Goal: Task Accomplishment & Management: Manage account settings

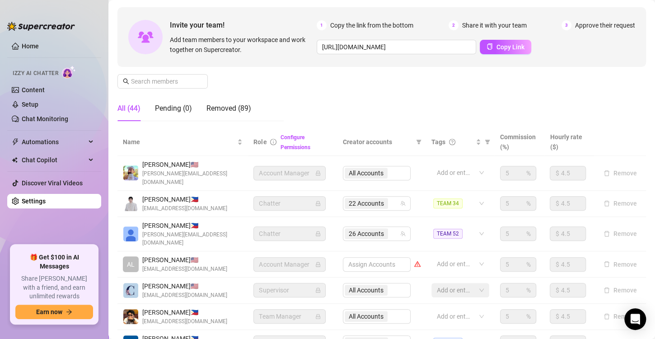
scroll to position [90, 0]
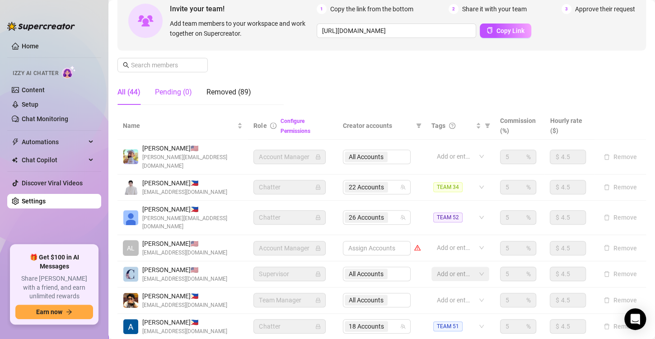
click at [172, 87] on div "Pending (0)" at bounding box center [173, 92] width 37 height 11
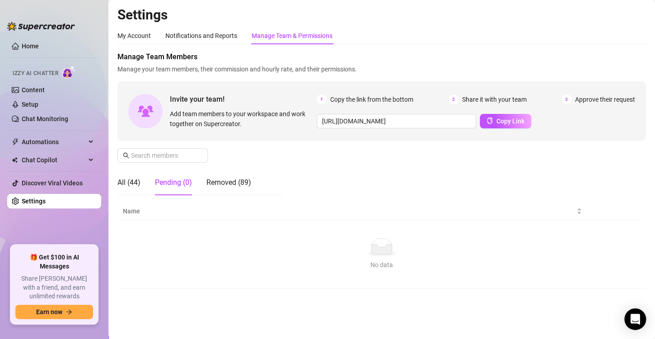
scroll to position [0, 0]
click at [229, 186] on div "Removed (89)" at bounding box center [228, 182] width 45 height 11
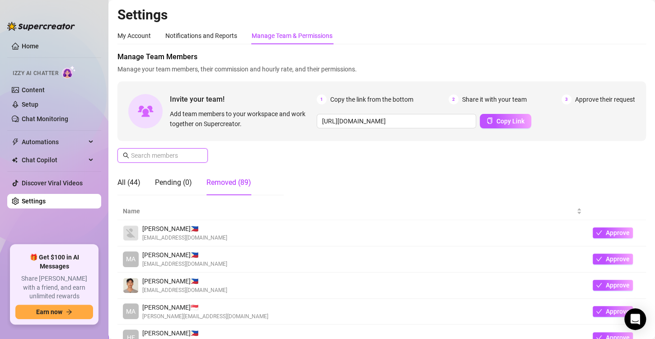
click at [157, 152] on input "text" at bounding box center [163, 155] width 64 height 10
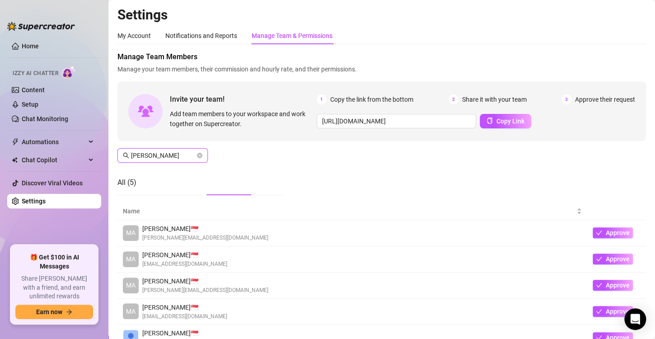
type input "[PERSON_NAME]"
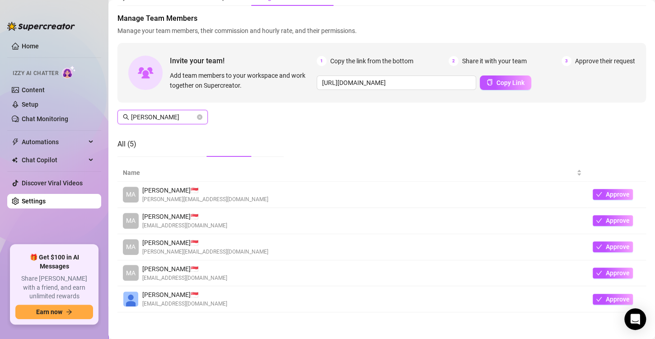
scroll to position [49, 0]
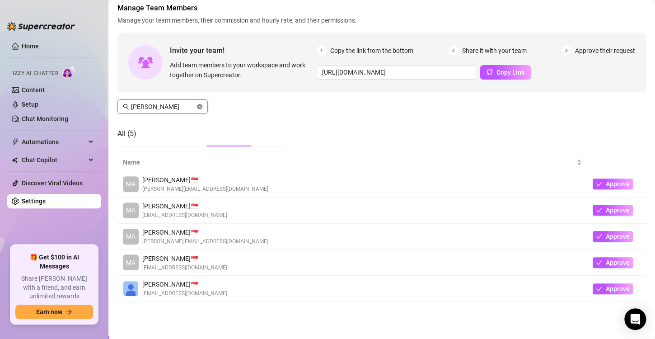
click at [201, 105] on icon "close-circle" at bounding box center [199, 106] width 5 height 5
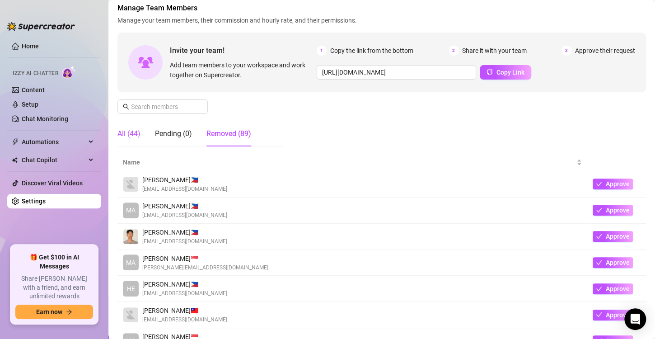
click at [131, 136] on div "All (44)" at bounding box center [128, 133] width 23 height 11
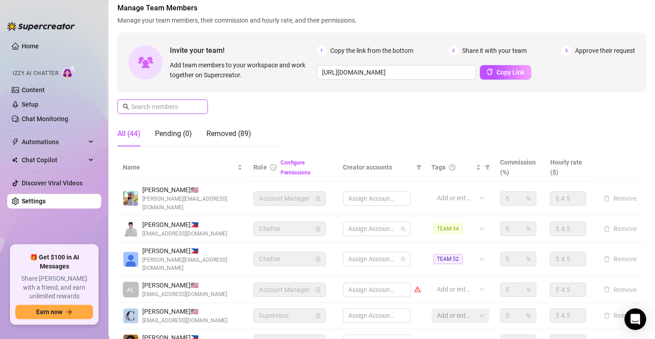
drag, startPoint x: 140, startPoint y: 102, endPoint x: 147, endPoint y: 79, distance: 23.6
click at [146, 85] on div "Manage Team Members Manage your team members, their commission and hourly rate,…" at bounding box center [381, 78] width 528 height 151
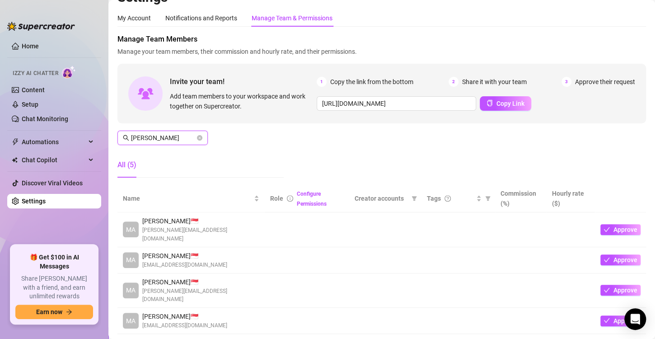
scroll to position [59, 0]
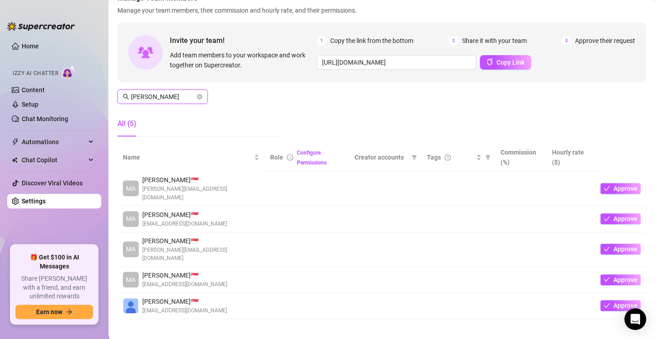
type input "[PERSON_NAME]"
click at [613, 276] on span "Approve" at bounding box center [625, 279] width 24 height 7
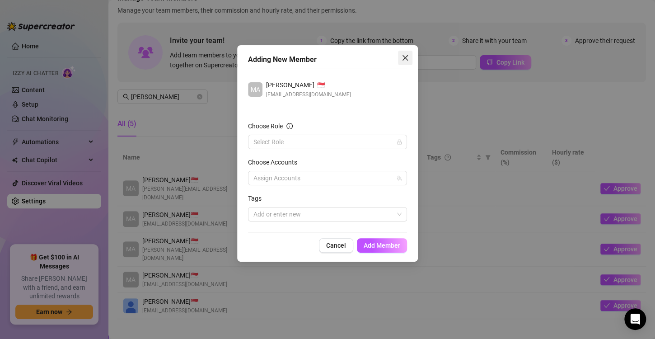
click at [405, 61] on icon "close" at bounding box center [405, 57] width 7 height 7
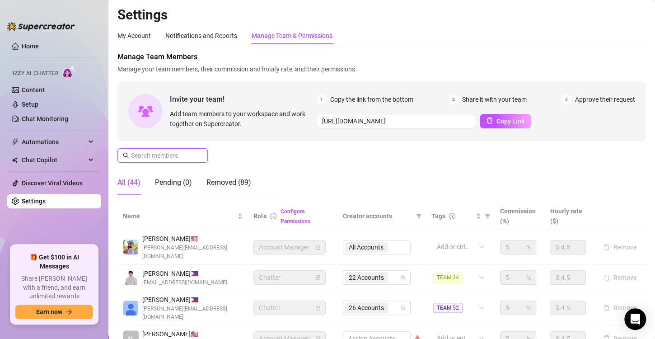
click at [169, 154] on input "text" at bounding box center [163, 155] width 64 height 10
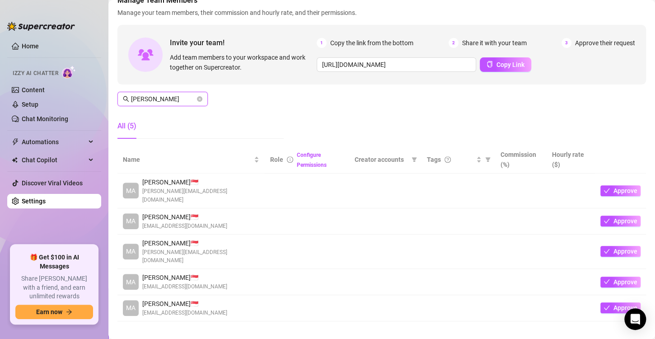
scroll to position [59, 0]
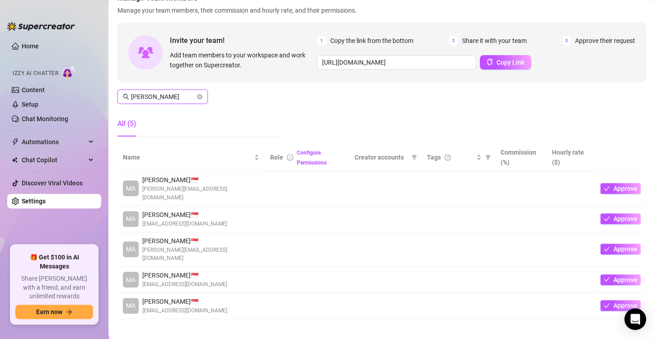
type input "[PERSON_NAME]"
drag, startPoint x: 189, startPoint y: 284, endPoint x: 140, endPoint y: 280, distance: 48.9
click at [140, 296] on div "MA [PERSON_NAME] 🇸🇬 [PERSON_NAME][EMAIL_ADDRESS][DOMAIN_NAME]" at bounding box center [175, 305] width 104 height 19
click at [216, 306] on span "[EMAIL_ADDRESS][DOMAIN_NAME]" at bounding box center [184, 310] width 85 height 9
drag, startPoint x: 250, startPoint y: 293, endPoint x: 186, endPoint y: 295, distance: 64.6
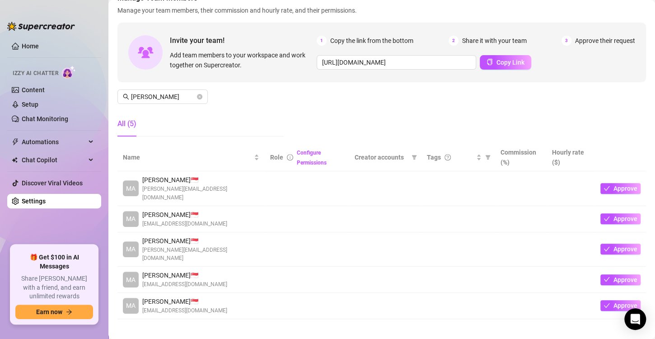
click at [188, 300] on td "MA [PERSON_NAME] 🇸🇬 [PERSON_NAME][EMAIL_ADDRESS][DOMAIN_NAME]" at bounding box center [190, 306] width 147 height 26
click at [227, 296] on div "MA [PERSON_NAME] 🇸🇬 [PERSON_NAME][EMAIL_ADDRESS][DOMAIN_NAME]" at bounding box center [191, 305] width 136 height 19
drag, startPoint x: 247, startPoint y: 269, endPoint x: 178, endPoint y: 265, distance: 69.6
click at [178, 270] on div "MA [PERSON_NAME] 🇸🇬 [EMAIL_ADDRESS][DOMAIN_NAME]" at bounding box center [191, 279] width 136 height 19
click at [226, 266] on td "MA [PERSON_NAME] 🇸🇬 [EMAIL_ADDRESS][DOMAIN_NAME]" at bounding box center [190, 279] width 147 height 26
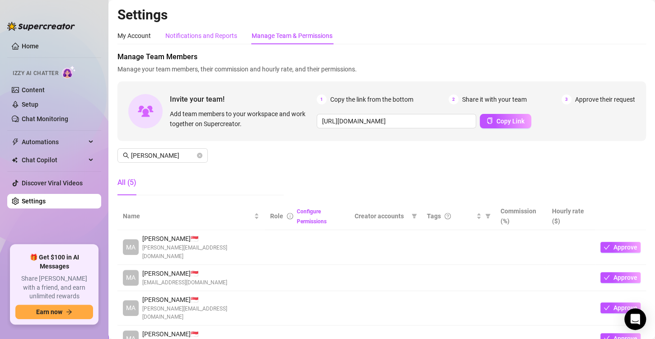
click at [203, 37] on div "Notifications and Reports" at bounding box center [201, 36] width 72 height 10
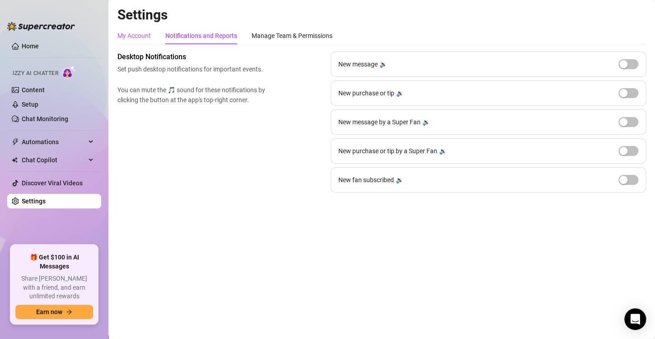
click at [144, 34] on div "My Account" at bounding box center [133, 36] width 33 height 10
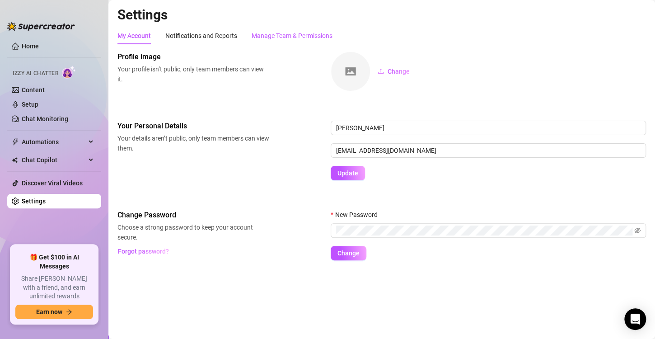
click at [312, 32] on div "Manage Team & Permissions" at bounding box center [292, 36] width 81 height 10
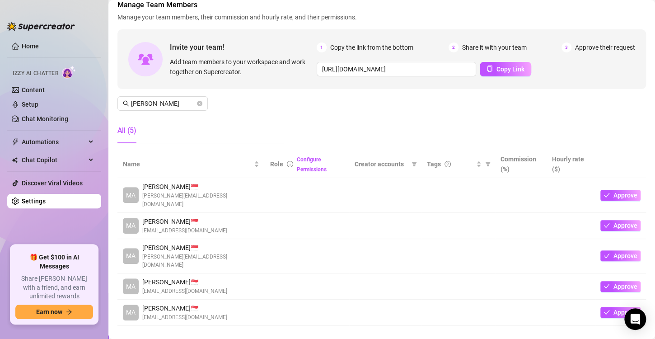
scroll to position [59, 0]
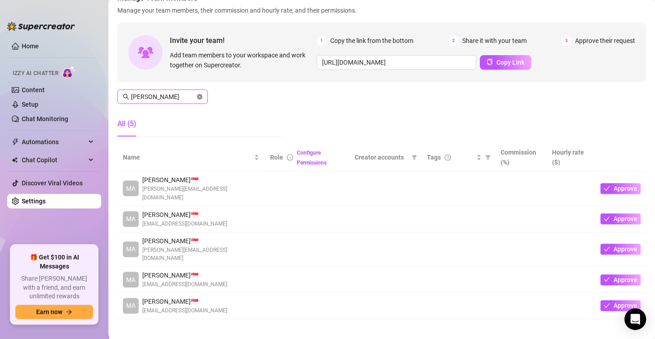
click at [200, 97] on icon "close-circle" at bounding box center [199, 96] width 5 height 5
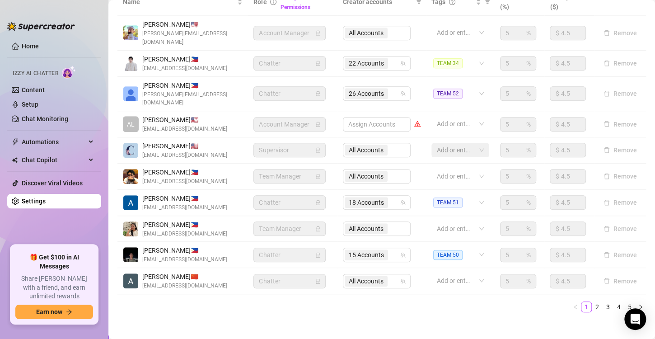
scroll to position [0, 0]
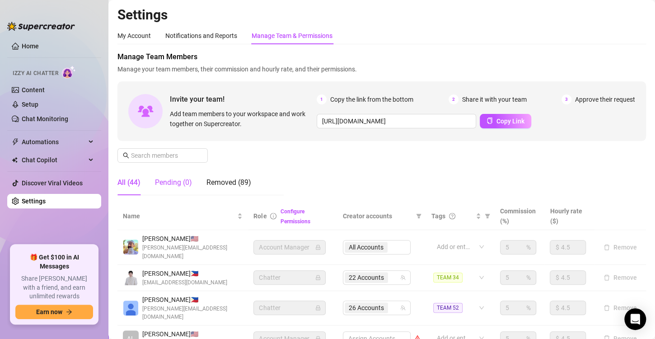
click at [176, 185] on div "Pending (0)" at bounding box center [173, 182] width 37 height 11
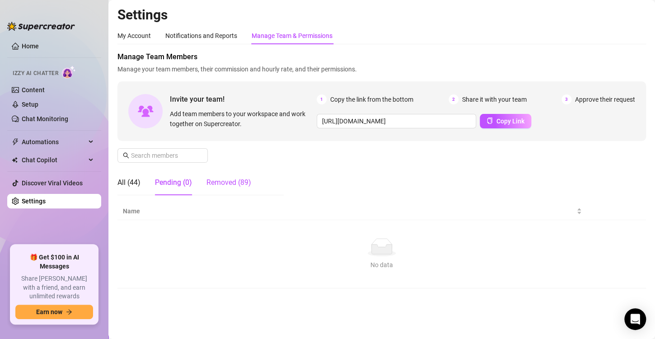
click at [212, 180] on div "Removed (89)" at bounding box center [228, 182] width 45 height 11
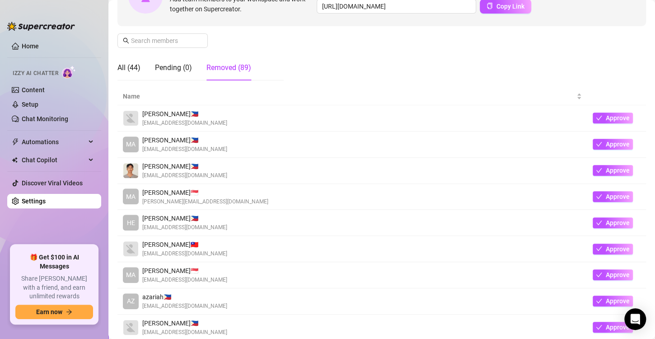
scroll to position [204, 0]
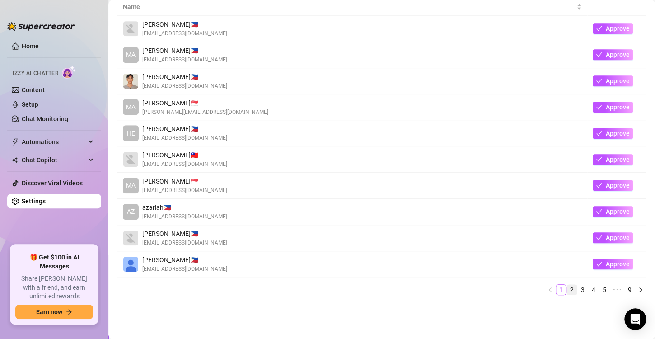
click at [567, 287] on link "2" at bounding box center [572, 290] width 10 height 10
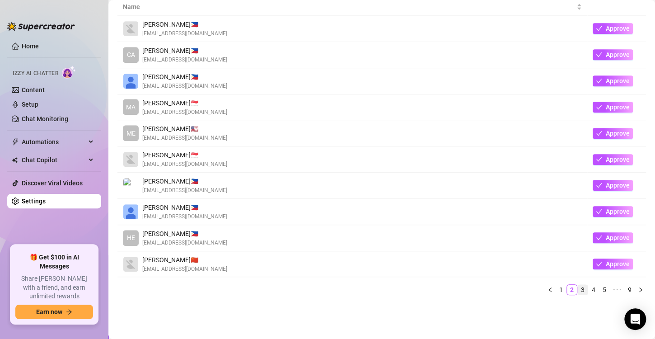
click at [578, 289] on link "3" at bounding box center [583, 290] width 10 height 10
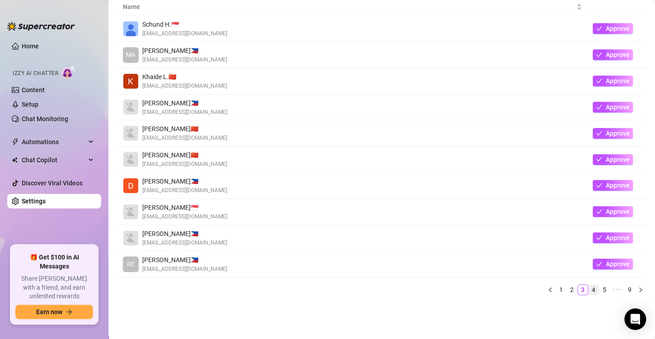
click at [588, 287] on link "4" at bounding box center [593, 290] width 10 height 10
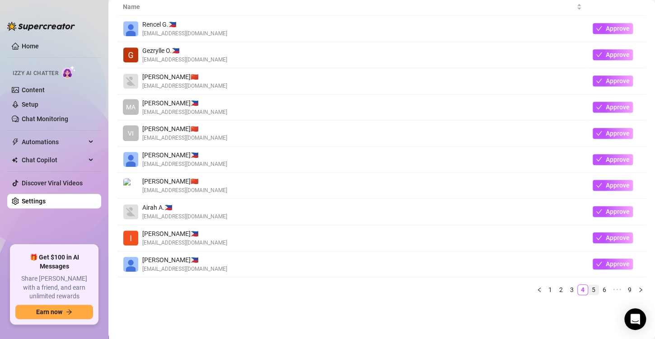
click at [589, 291] on link "5" at bounding box center [593, 290] width 10 height 10
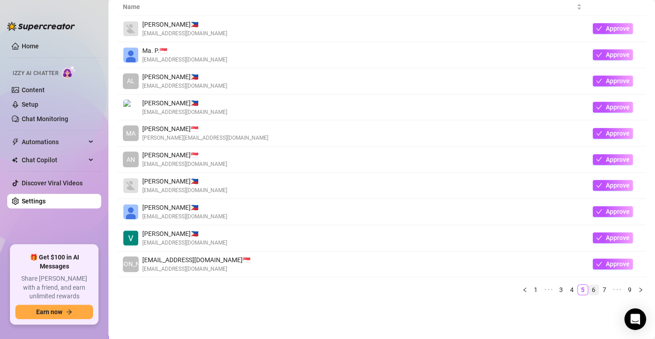
click at [588, 288] on link "6" at bounding box center [593, 290] width 10 height 10
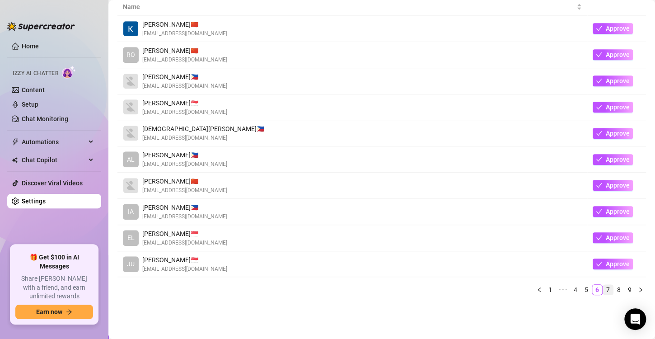
click at [603, 289] on link "7" at bounding box center [608, 290] width 10 height 10
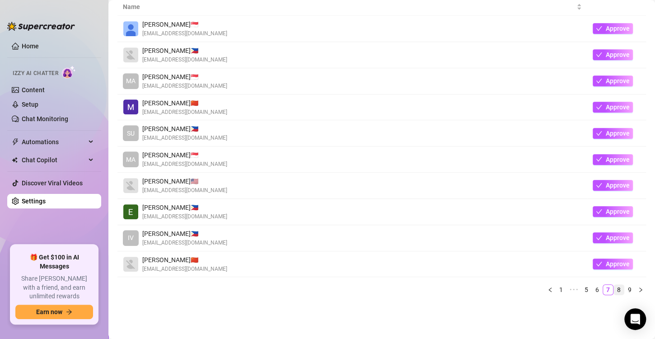
click at [614, 289] on link "8" at bounding box center [619, 290] width 10 height 10
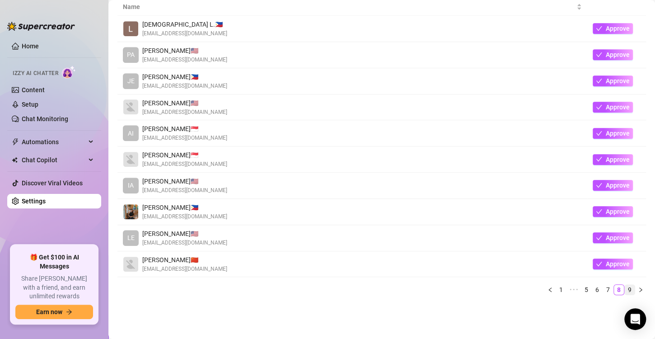
click at [625, 289] on link "9" at bounding box center [630, 290] width 10 height 10
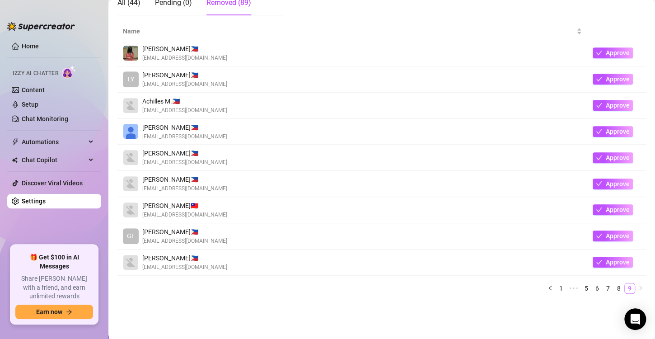
scroll to position [178, 0]
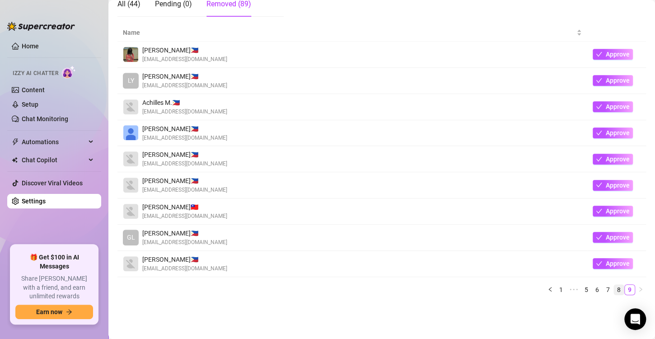
click at [614, 289] on link "8" at bounding box center [619, 290] width 10 height 10
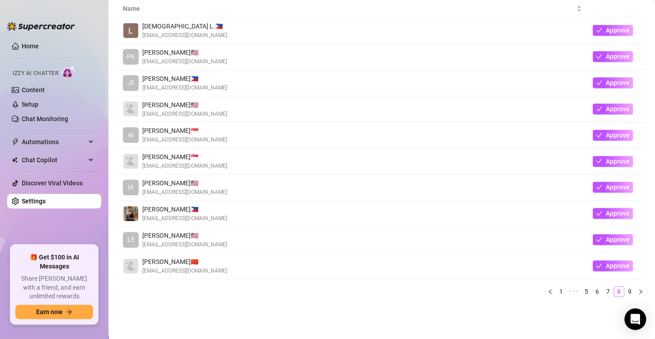
scroll to position [204, 0]
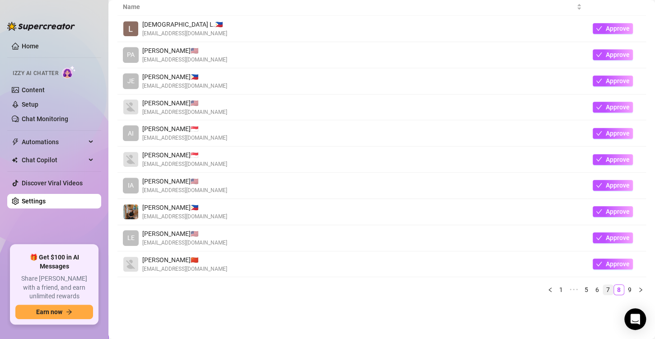
click at [603, 290] on link "7" at bounding box center [608, 290] width 10 height 10
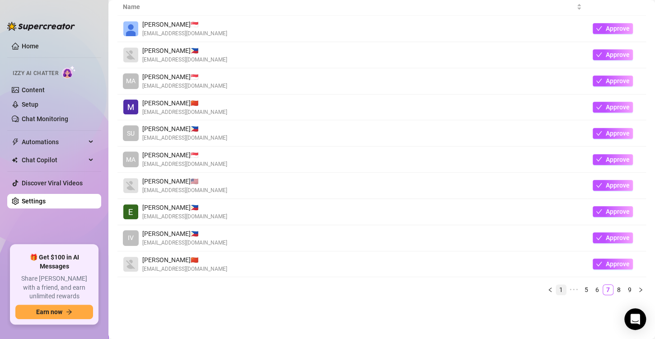
click at [556, 285] on link "1" at bounding box center [561, 290] width 10 height 10
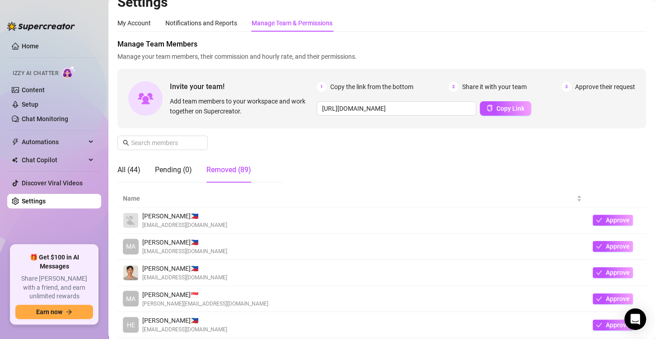
scroll to position [0, 0]
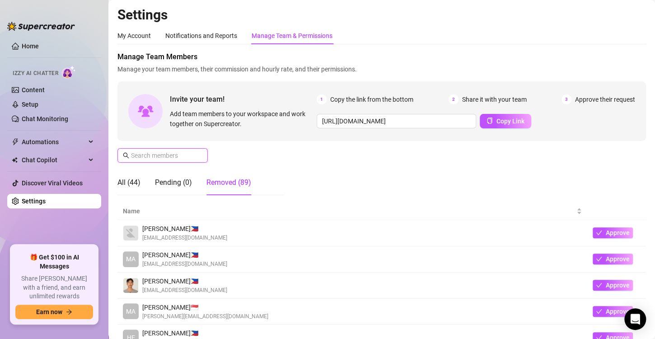
click at [158, 159] on input "text" at bounding box center [163, 155] width 64 height 10
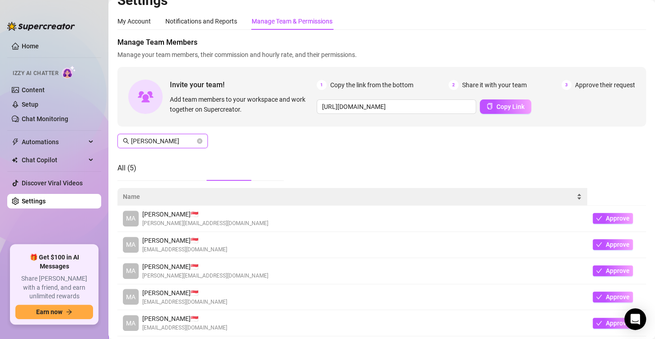
scroll to position [49, 0]
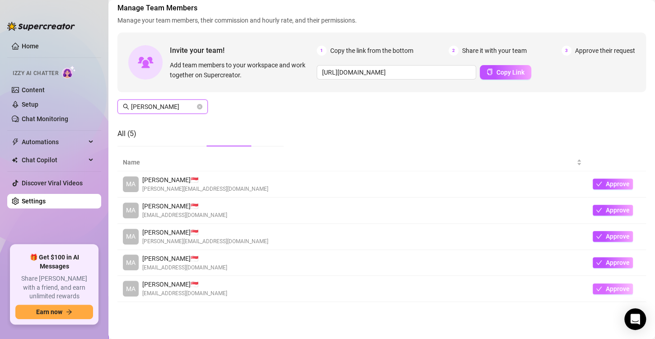
type input "[PERSON_NAME]"
click at [606, 288] on span "Approve" at bounding box center [618, 288] width 24 height 7
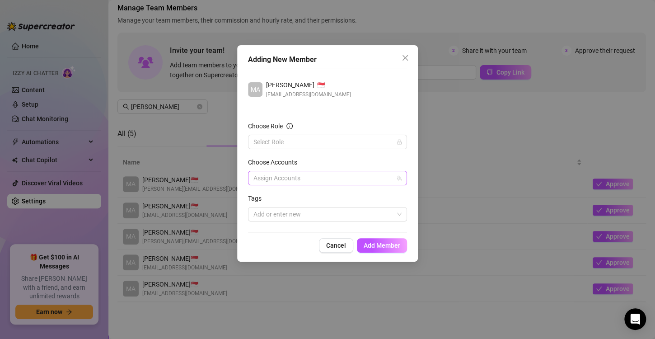
click at [354, 177] on div at bounding box center [323, 178] width 146 height 13
click at [360, 139] on input "Choose Role" at bounding box center [323, 142] width 140 height 14
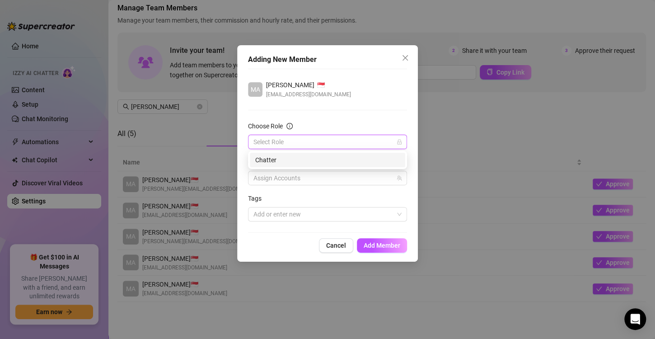
click at [310, 157] on div "Chatter" at bounding box center [327, 160] width 145 height 10
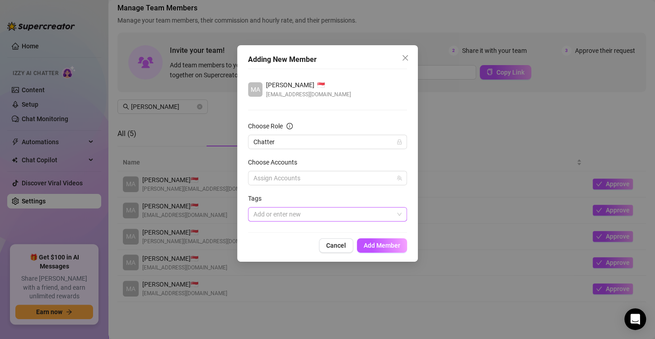
click at [380, 208] on div at bounding box center [323, 214] width 146 height 13
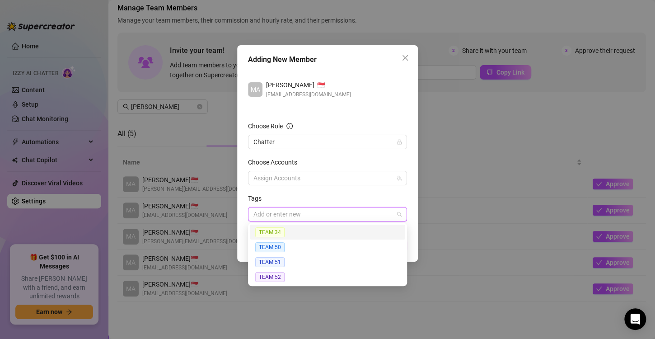
click at [380, 208] on div at bounding box center [323, 214] width 146 height 13
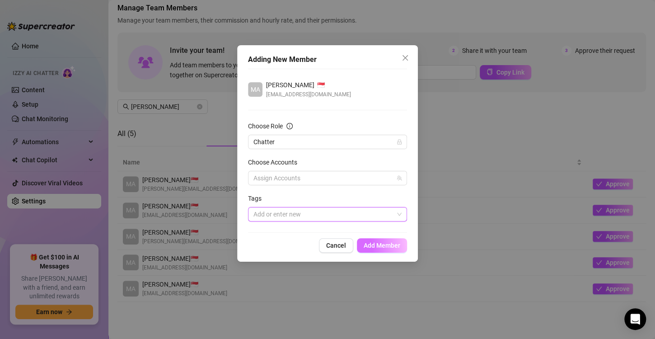
click at [383, 245] on span "Add Member" at bounding box center [382, 245] width 37 height 7
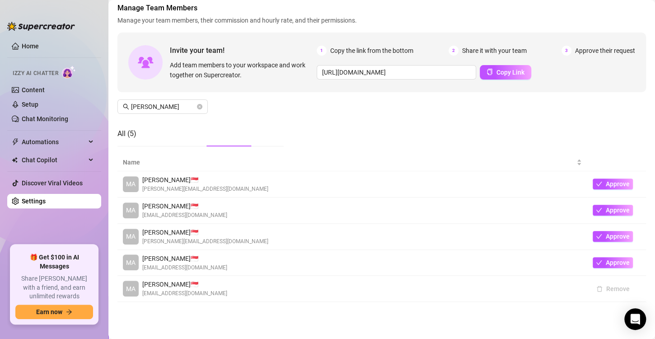
click at [367, 114] on div "Manage Team Members Manage your team members, their commission and hourly rate,…" at bounding box center [381, 78] width 528 height 151
click at [199, 104] on icon "close-circle" at bounding box center [199, 106] width 5 height 5
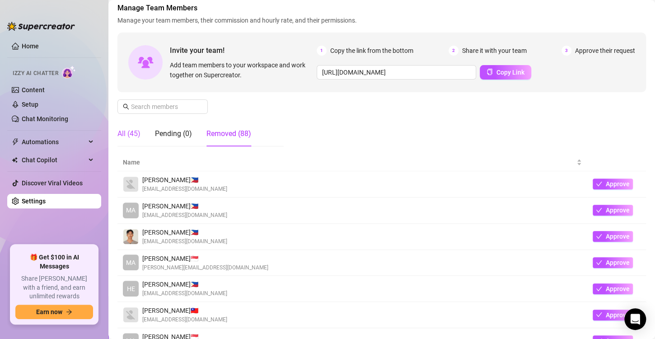
click at [127, 128] on div "All (45)" at bounding box center [128, 133] width 23 height 11
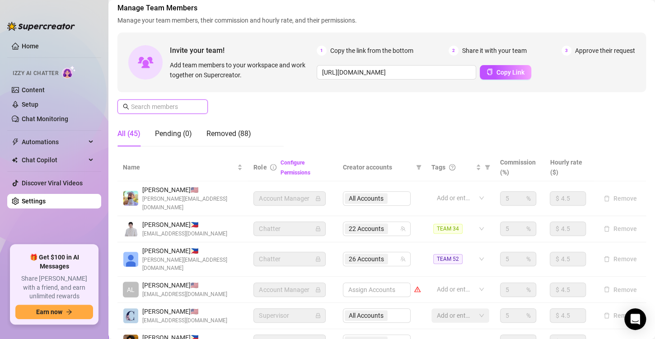
click at [170, 107] on input "text" at bounding box center [163, 107] width 64 height 10
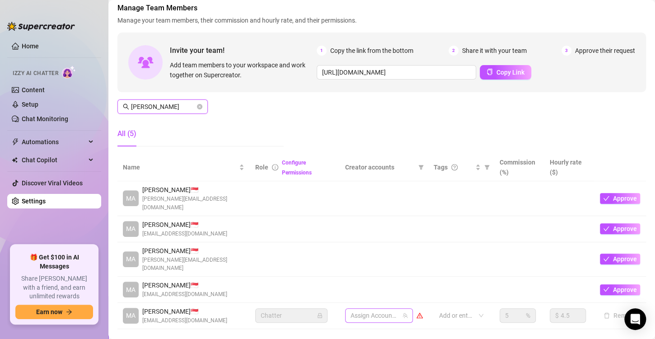
click at [392, 309] on div at bounding box center [374, 315] width 55 height 13
type input "[PERSON_NAME]"
click at [402, 313] on icon "team" at bounding box center [404, 315] width 5 height 5
click at [366, 309] on div at bounding box center [374, 315] width 55 height 13
click at [373, 309] on div at bounding box center [374, 315] width 55 height 13
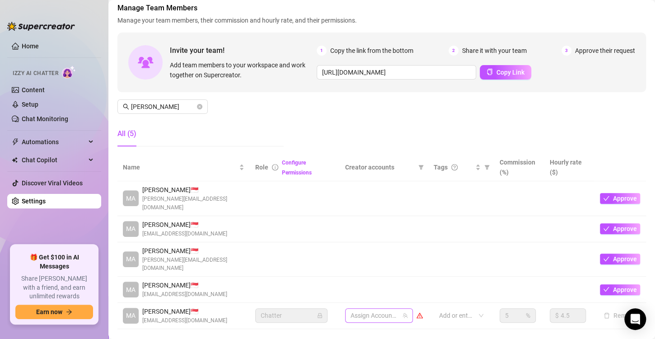
click at [364, 309] on div at bounding box center [374, 315] width 55 height 13
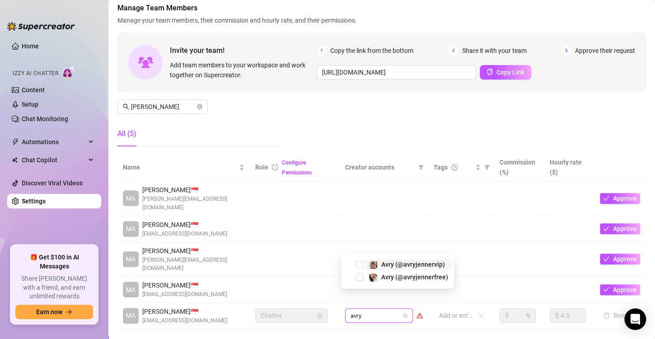
type input "avry"
click at [360, 275] on span "Select tree node" at bounding box center [359, 276] width 7 height 7
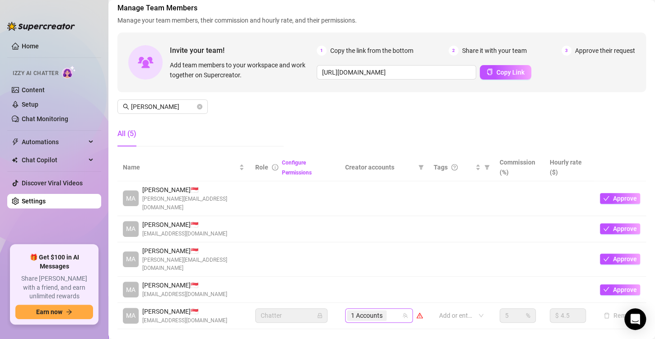
click at [381, 310] on span "1 Accounts" at bounding box center [367, 315] width 40 height 11
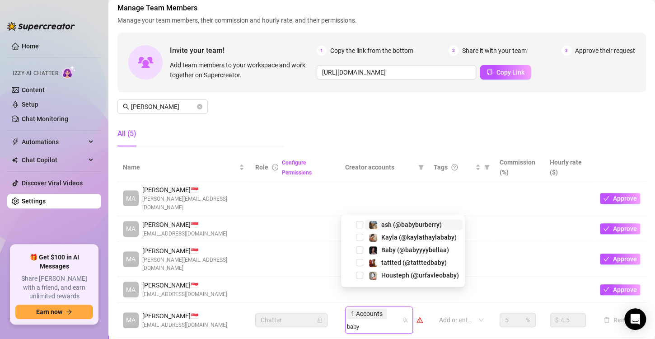
type input "babyy"
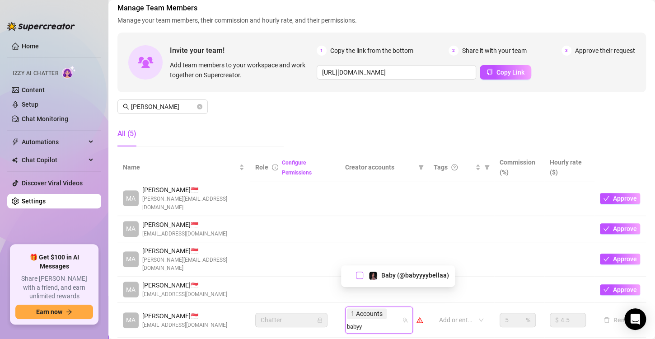
click at [357, 276] on span "Select tree node" at bounding box center [359, 274] width 7 height 7
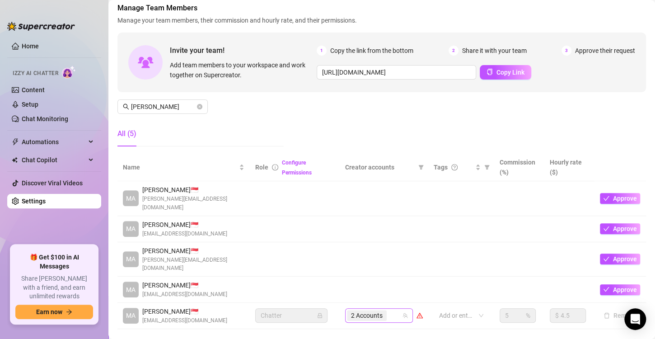
click at [383, 309] on div "2 Accounts" at bounding box center [368, 315] width 42 height 13
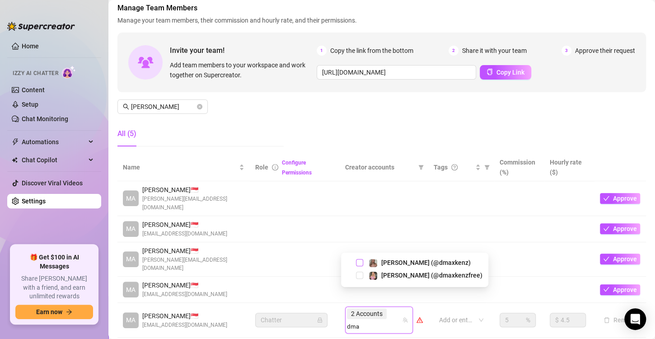
type input "dma"
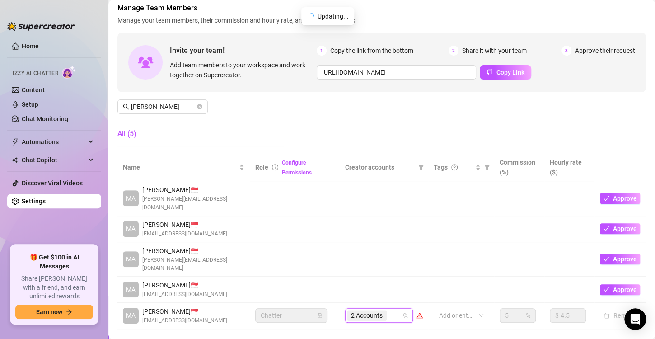
click at [389, 309] on div "2 Accounts" at bounding box center [374, 315] width 55 height 13
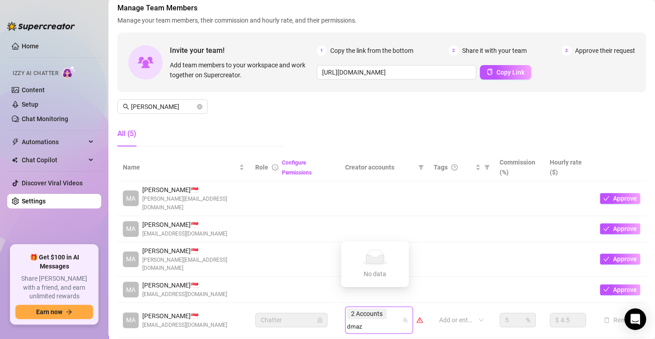
type input "dma"
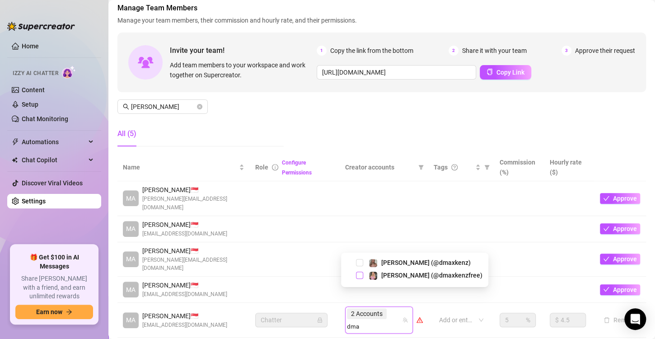
click at [359, 277] on span "Select tree node" at bounding box center [359, 274] width 7 height 7
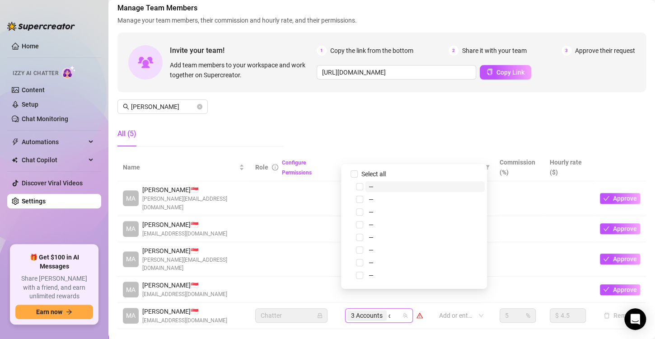
type input "dm"
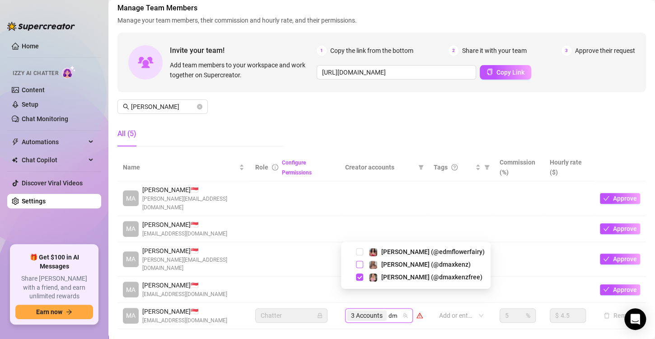
click at [357, 265] on span "Select tree node" at bounding box center [359, 264] width 7 height 7
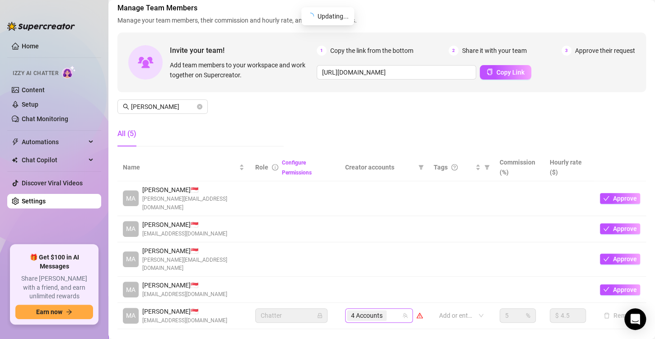
click at [383, 309] on div "4 Accounts" at bounding box center [368, 315] width 42 height 13
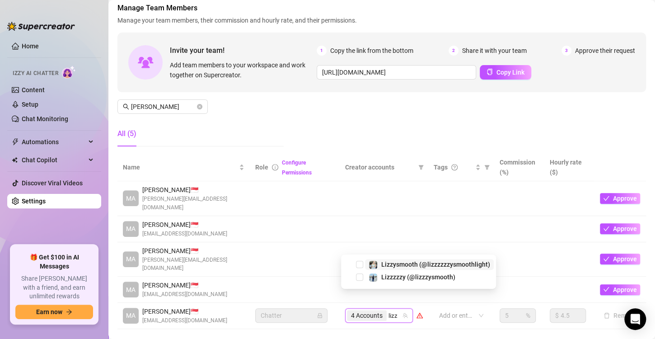
type input "lizzy"
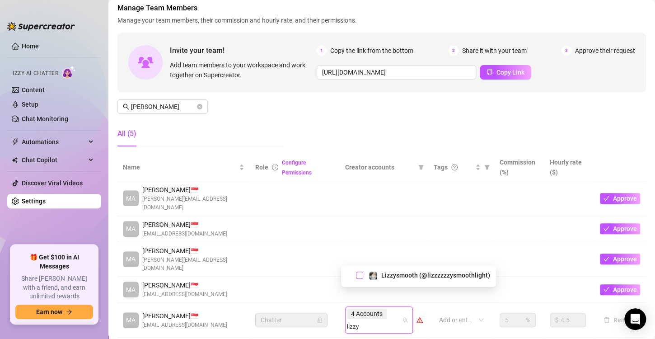
click at [359, 273] on span "Select tree node" at bounding box center [359, 274] width 7 height 7
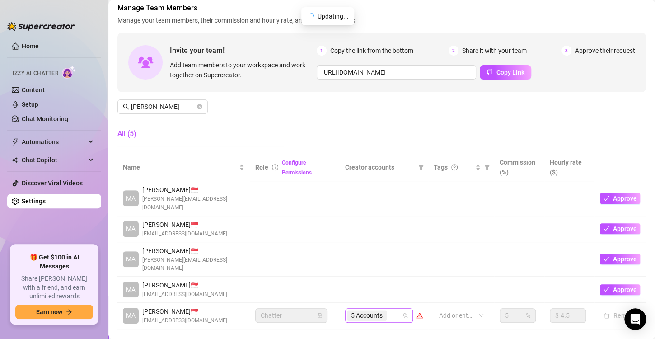
click at [388, 309] on div "5 Accounts" at bounding box center [374, 315] width 55 height 13
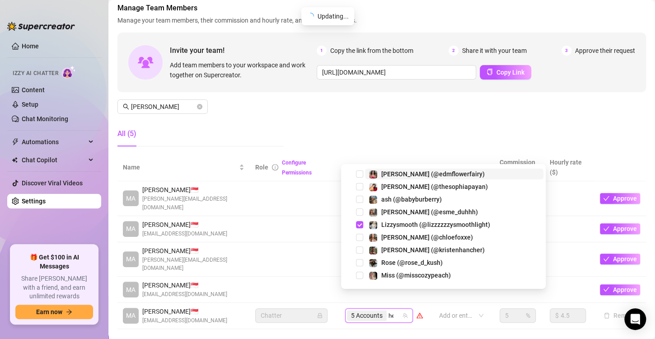
type input "hey"
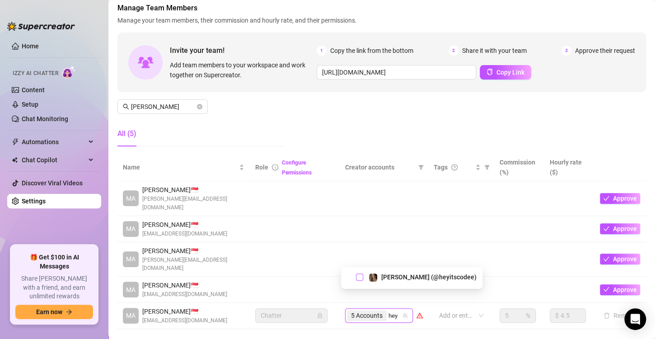
click at [359, 276] on span "Select tree node" at bounding box center [359, 276] width 7 height 7
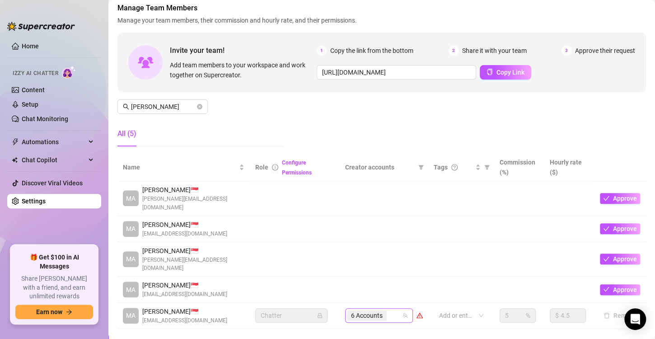
click at [388, 309] on div "6 Accounts" at bounding box center [374, 315] width 55 height 13
click at [389, 309] on div "6 Accounts" at bounding box center [374, 315] width 55 height 13
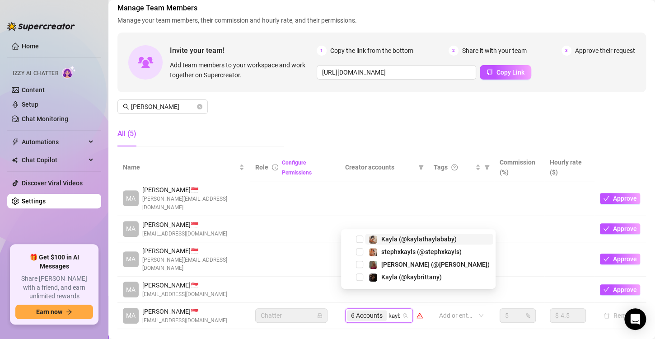
type input "kaybr"
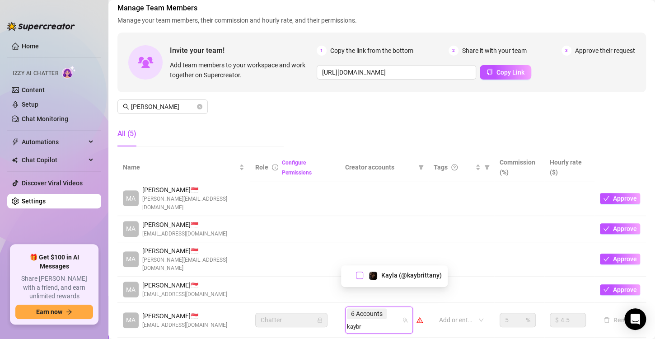
click at [361, 276] on span "Select tree node" at bounding box center [359, 274] width 7 height 7
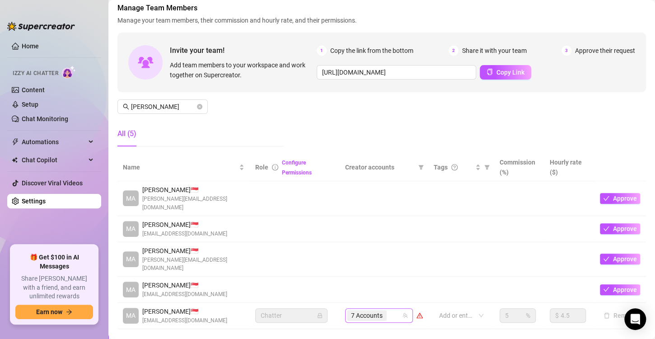
click at [388, 309] on div "7 Accounts" at bounding box center [374, 315] width 55 height 13
click at [388, 310] on input "search" at bounding box center [389, 315] width 2 height 11
click at [388, 309] on div "7 Accounts" at bounding box center [374, 315] width 55 height 13
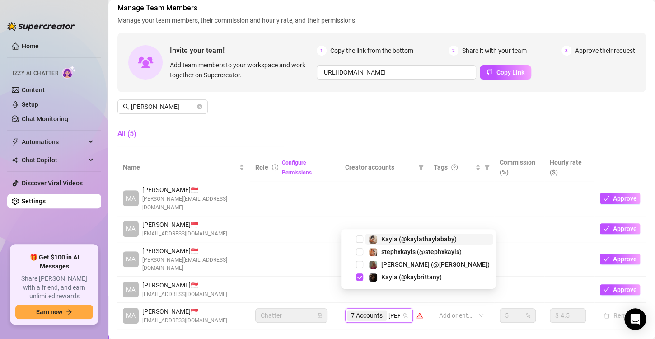
type input "[PERSON_NAME]"
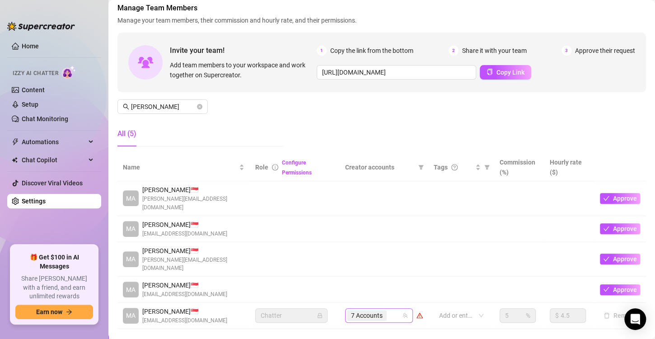
click at [391, 309] on div "7 Accounts" at bounding box center [374, 315] width 55 height 13
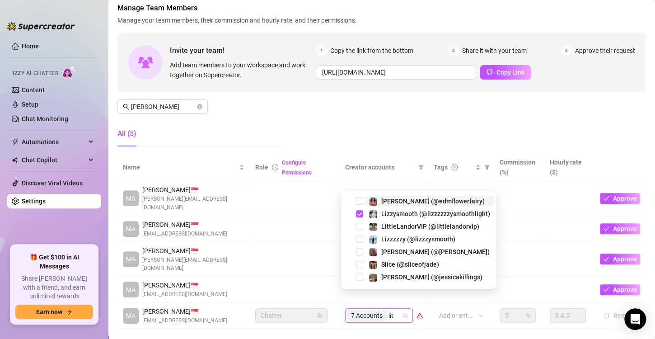
type input "litt"
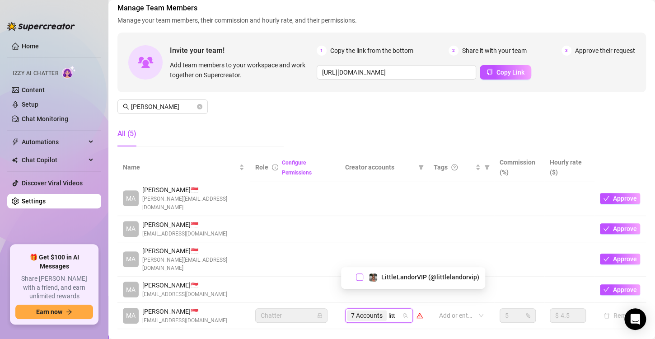
click at [359, 275] on span "Select tree node" at bounding box center [359, 276] width 7 height 7
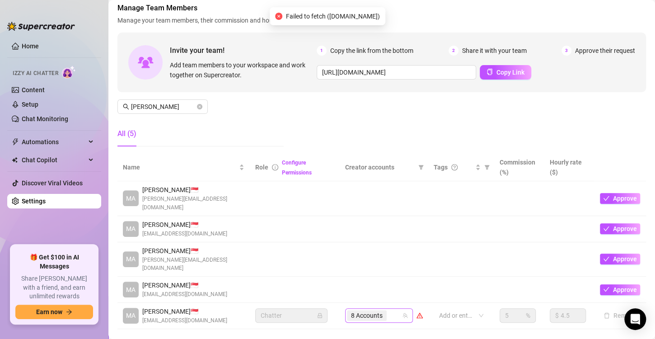
click at [388, 310] on input "search" at bounding box center [389, 315] width 2 height 11
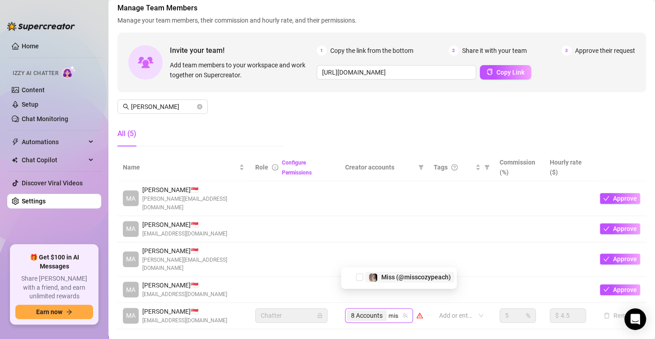
type input "miss"
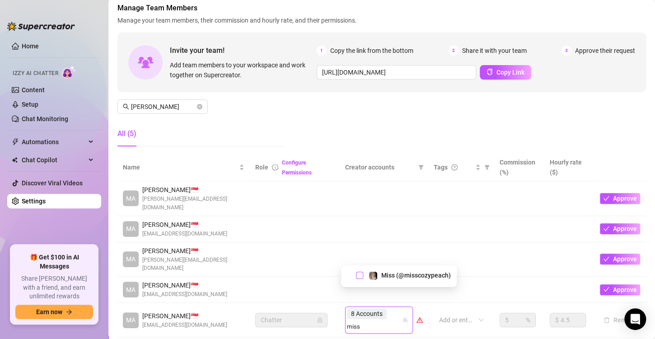
click at [356, 276] on span "Select tree node" at bounding box center [359, 274] width 7 height 7
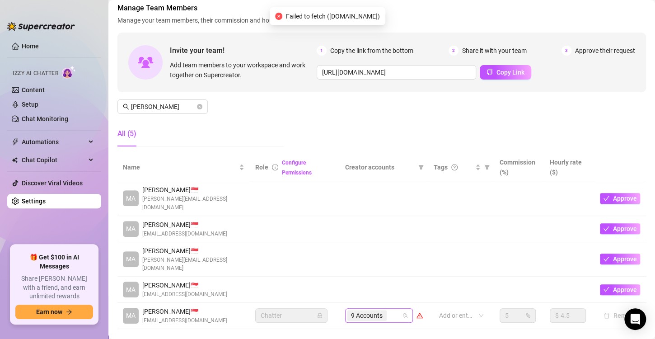
click at [388, 310] on input "search" at bounding box center [389, 315] width 2 height 11
type input "ohso"
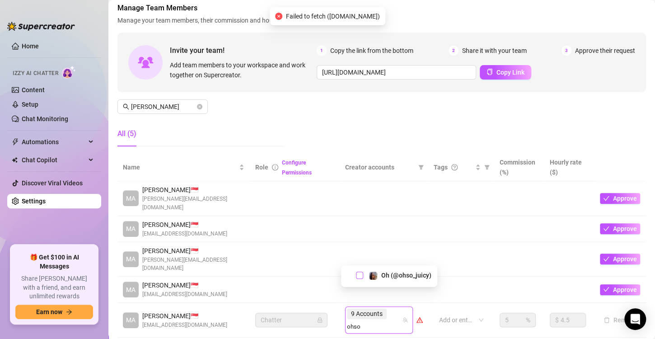
click at [360, 273] on span "Select tree node" at bounding box center [359, 274] width 7 height 7
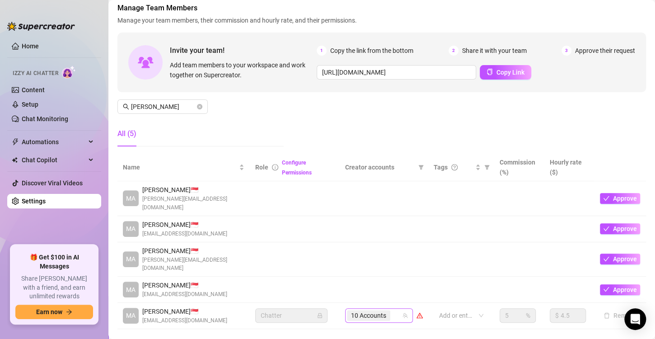
click at [391, 309] on div "10 Accounts" at bounding box center [374, 315] width 55 height 13
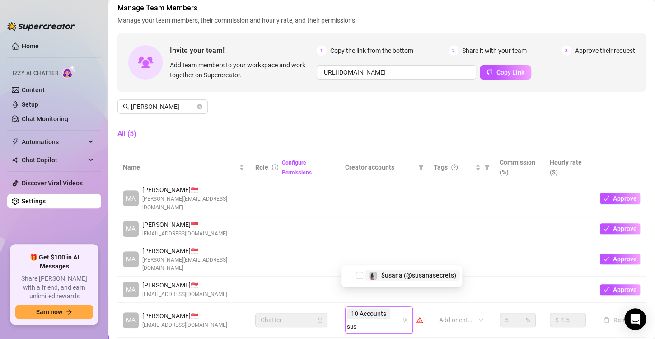
type input "susa"
click at [360, 276] on span "Select tree node" at bounding box center [359, 274] width 7 height 7
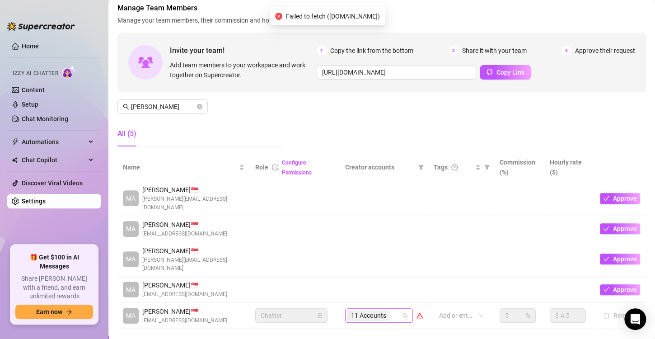
click at [392, 310] on input "search" at bounding box center [393, 315] width 2 height 11
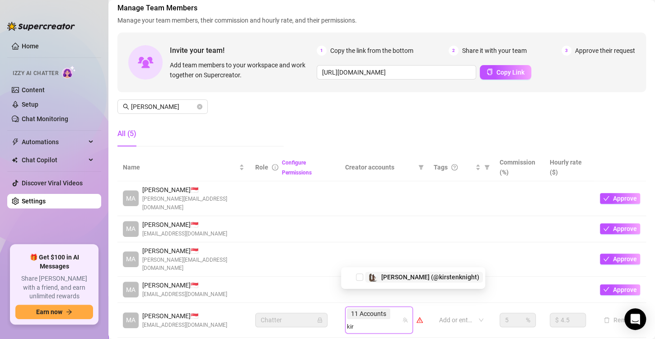
type input "kirs"
click at [357, 274] on span "Select tree node" at bounding box center [359, 274] width 7 height 7
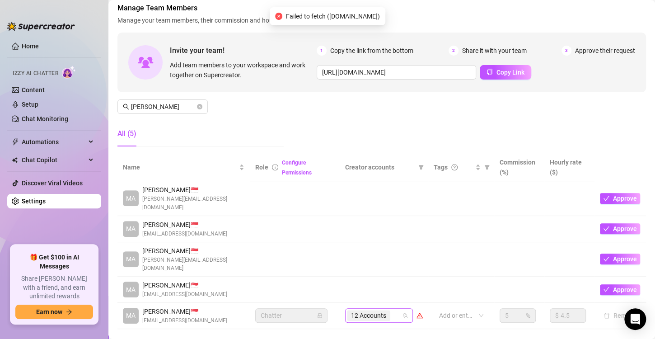
click at [392, 310] on input "search" at bounding box center [393, 315] width 2 height 11
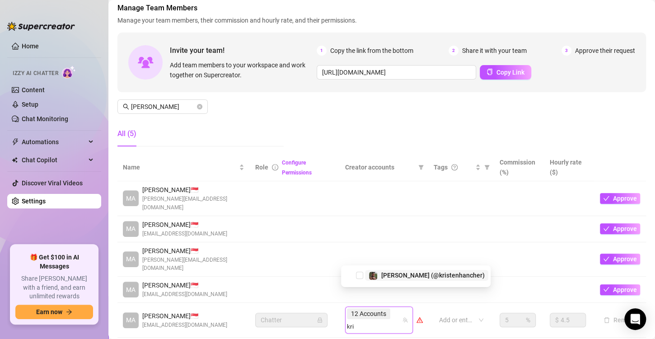
type input "[PERSON_NAME]"
click at [360, 275] on span "Select tree node" at bounding box center [359, 274] width 7 height 7
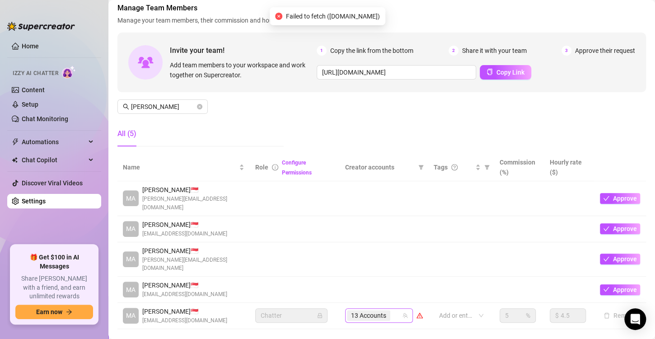
click at [392, 310] on input "search" at bounding box center [393, 315] width 2 height 11
click at [390, 309] on div "13 Accounts" at bounding box center [374, 315] width 55 height 13
click at [392, 310] on input "search" at bounding box center [393, 315] width 2 height 11
click at [369, 310] on span "13 Accounts" at bounding box center [368, 315] width 35 height 10
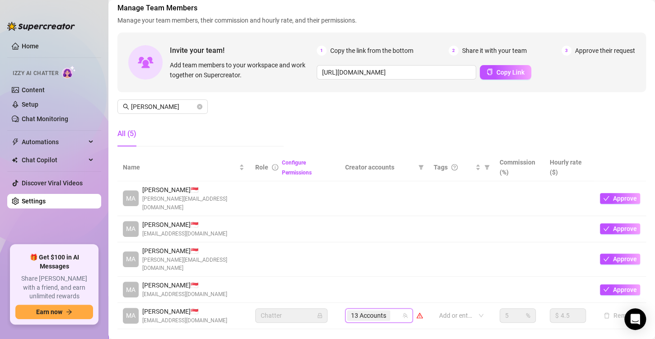
click at [390, 309] on div "13 Accounts" at bounding box center [374, 315] width 55 height 13
click at [374, 310] on span "13 Accounts" at bounding box center [368, 315] width 35 height 10
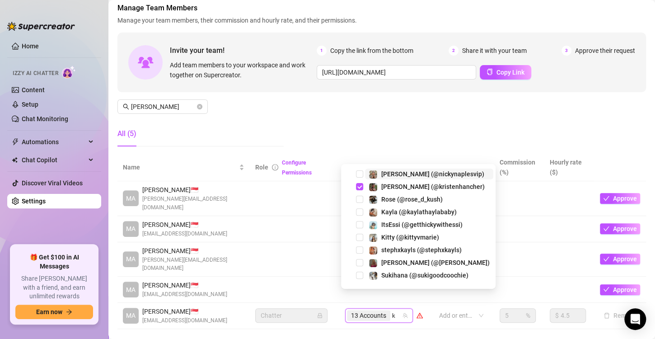
type input "k"
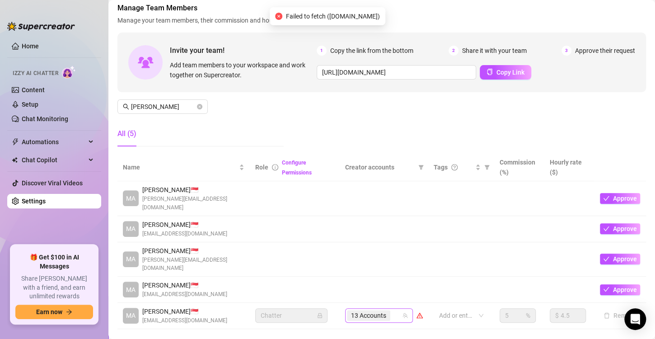
click at [391, 309] on div "13 Accounts" at bounding box center [374, 315] width 55 height 13
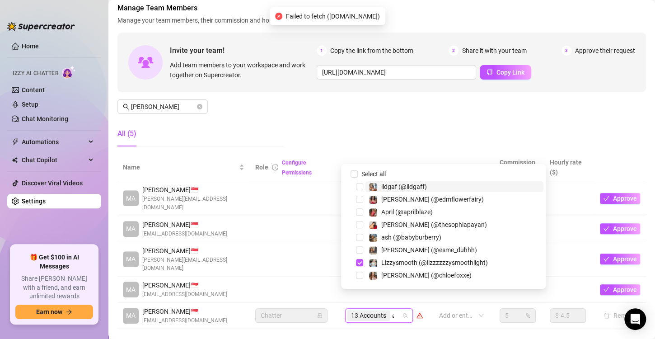
type input "[PERSON_NAME]"
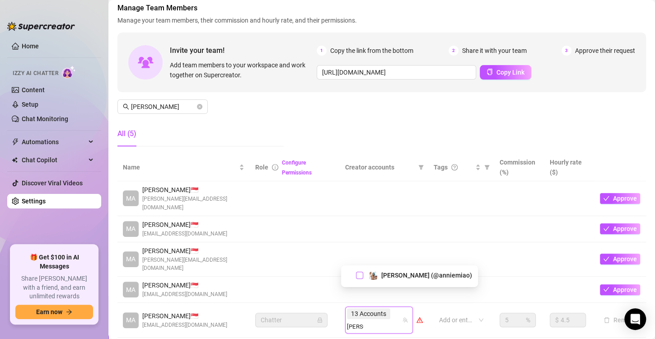
click at [359, 277] on span "Select tree node" at bounding box center [359, 274] width 7 height 7
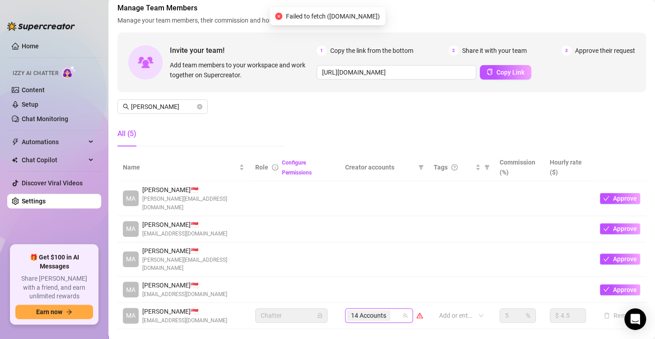
click at [392, 309] on div "14 Accounts" at bounding box center [374, 315] width 55 height 13
type input "savy"
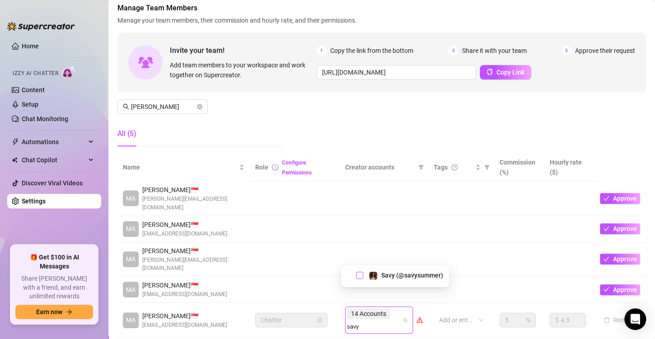
click at [360, 274] on span "Select tree node" at bounding box center [359, 274] width 7 height 7
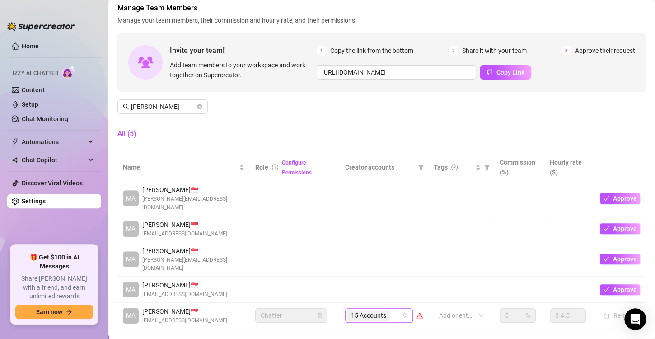
click at [392, 310] on input "search" at bounding box center [393, 315] width 2 height 11
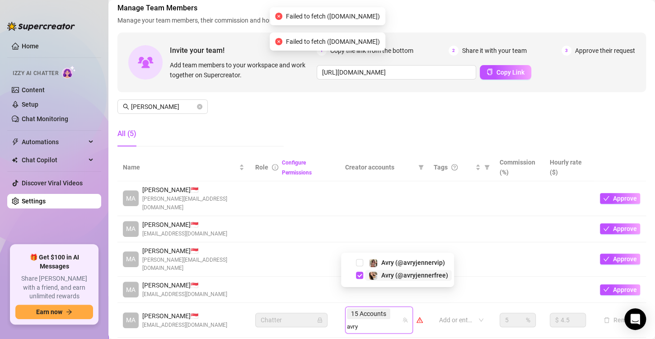
type input "avry"
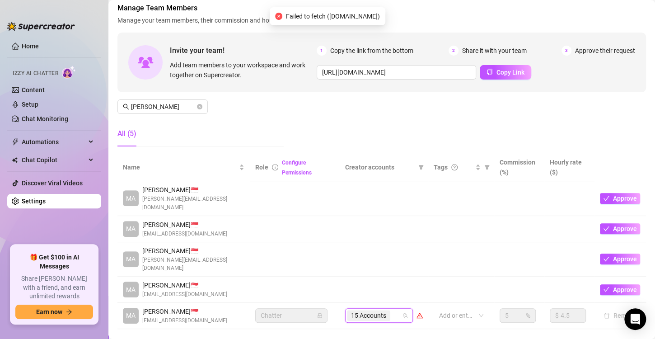
click at [390, 309] on div "15 Accounts" at bounding box center [374, 315] width 55 height 13
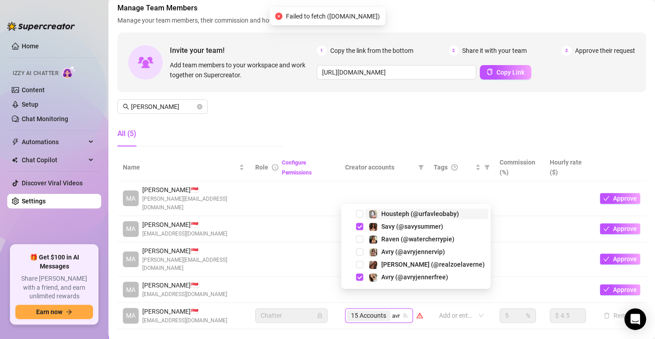
type input "avry"
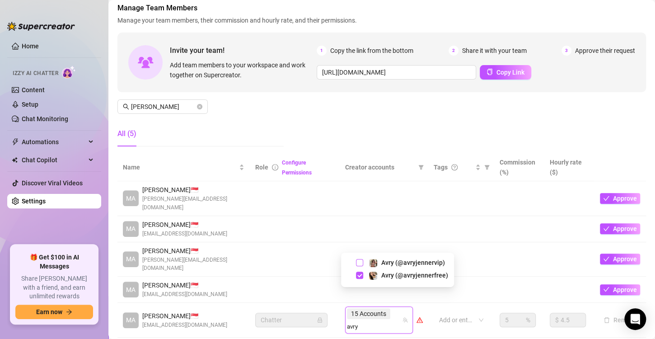
click at [359, 259] on span "Select tree node" at bounding box center [359, 262] width 7 height 7
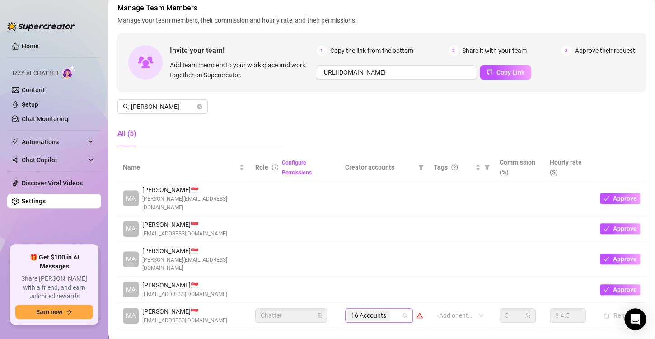
click at [384, 310] on span "16 Accounts" at bounding box center [368, 315] width 43 height 11
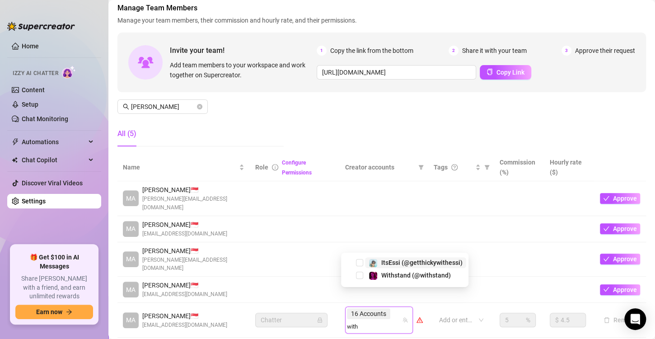
type input "withs"
click at [359, 274] on span "Select tree node" at bounding box center [359, 274] width 7 height 7
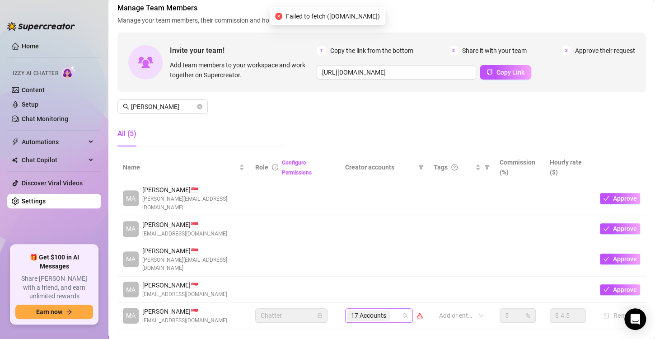
click at [392, 310] on input "search" at bounding box center [393, 315] width 2 height 11
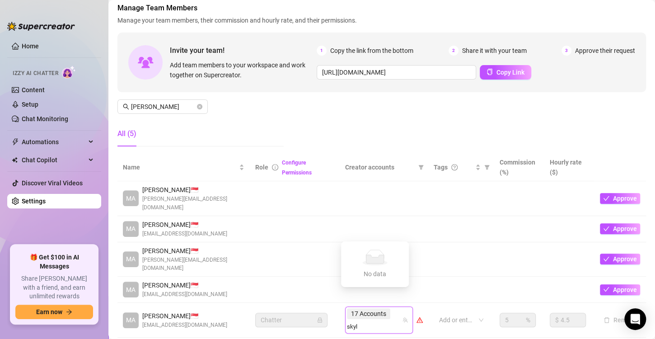
type input "sky"
click at [361, 275] on span "Select tree node" at bounding box center [359, 274] width 7 height 7
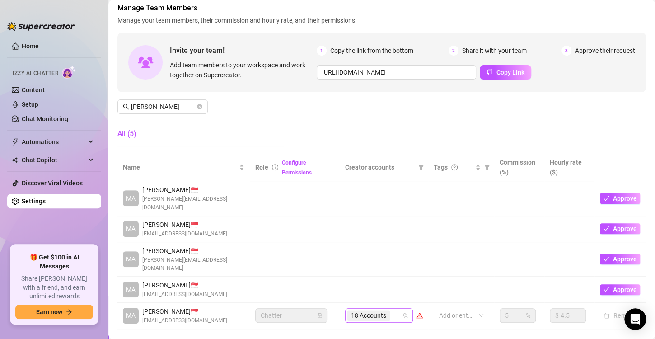
click at [384, 310] on span "18 Accounts" at bounding box center [368, 315] width 43 height 11
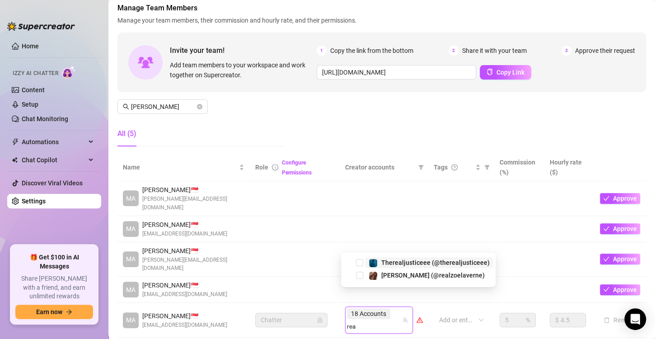
type input "real"
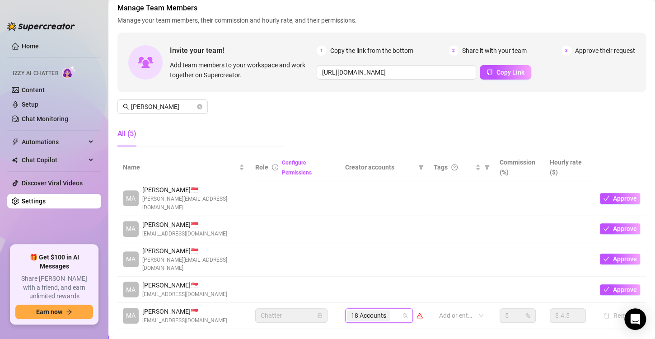
click at [367, 307] on td "456047290, 218054732, 383066632, 311072465, 139102066, 32794252, 386525029, 168…" at bounding box center [384, 316] width 89 height 26
click at [384, 310] on span "18 Accounts" at bounding box center [368, 315] width 43 height 11
type input "5"
click at [466, 309] on div at bounding box center [456, 315] width 42 height 13
click at [460, 309] on div at bounding box center [456, 315] width 42 height 13
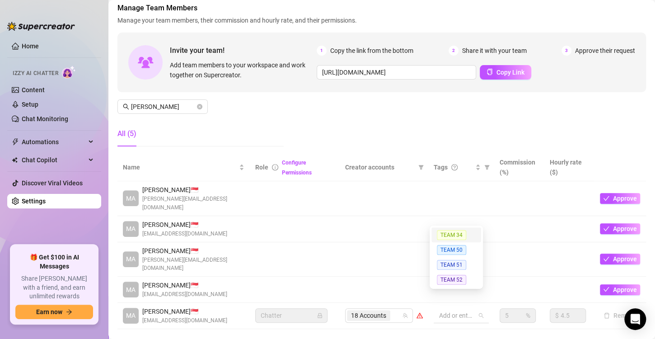
click at [457, 238] on span "TEAM 34" at bounding box center [451, 235] width 29 height 10
click at [457, 233] on span "TEAM 34" at bounding box center [451, 235] width 29 height 10
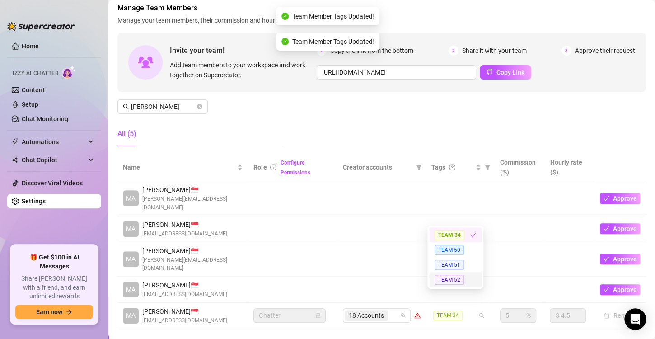
click at [271, 87] on div "Invite your team! Add team members to your workspace and work together on Super…" at bounding box center [381, 63] width 528 height 60
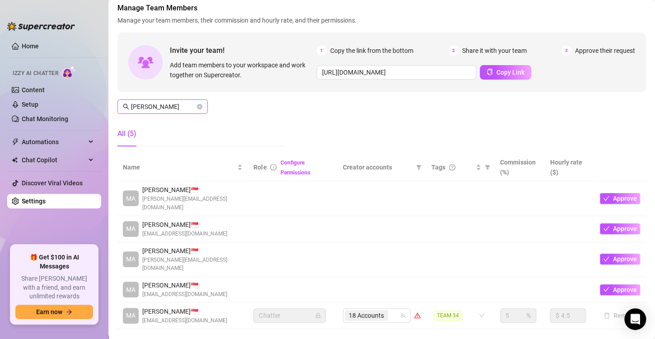
click at [200, 103] on span at bounding box center [199, 107] width 5 height 10
click at [201, 108] on icon "close-circle" at bounding box center [199, 106] width 5 height 5
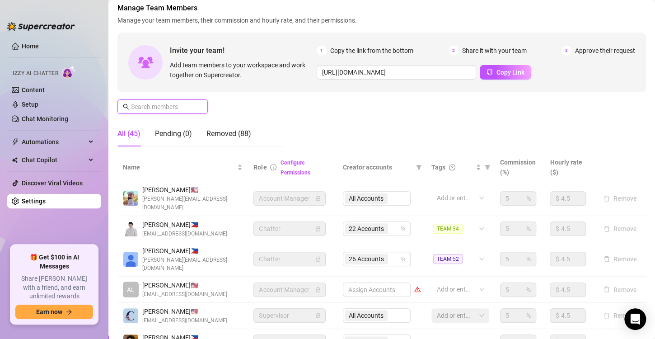
click at [171, 103] on input "text" at bounding box center [163, 107] width 64 height 10
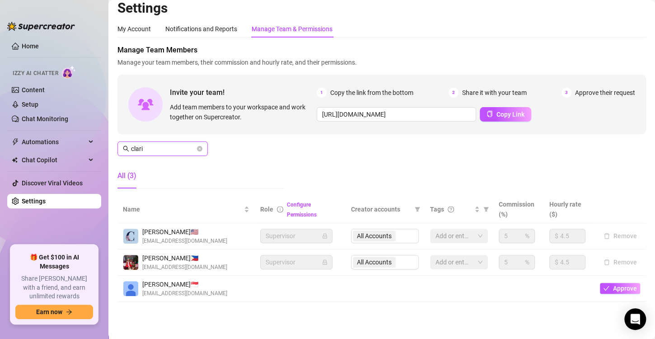
scroll to position [0, 0]
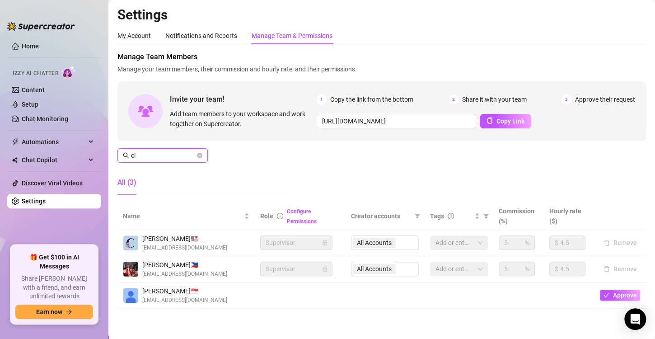
type input "c"
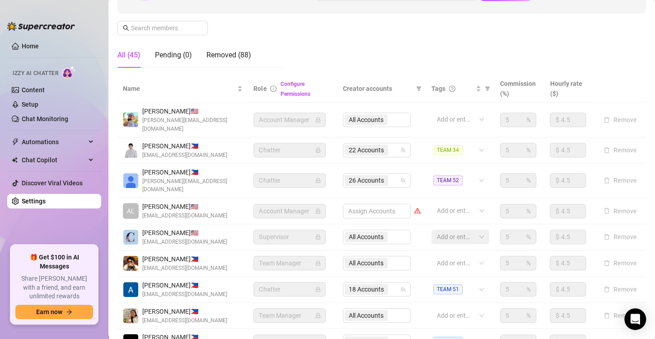
scroll to position [45, 0]
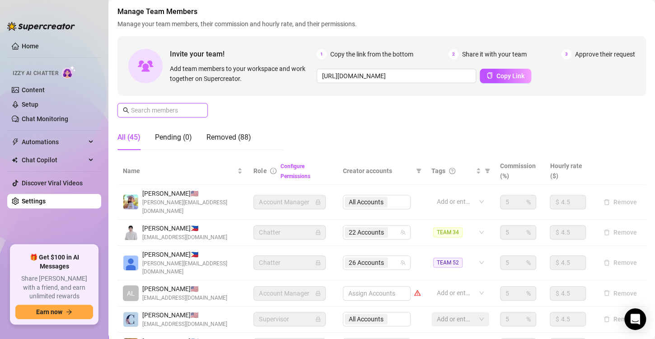
click at [144, 110] on input "text" at bounding box center [163, 110] width 64 height 10
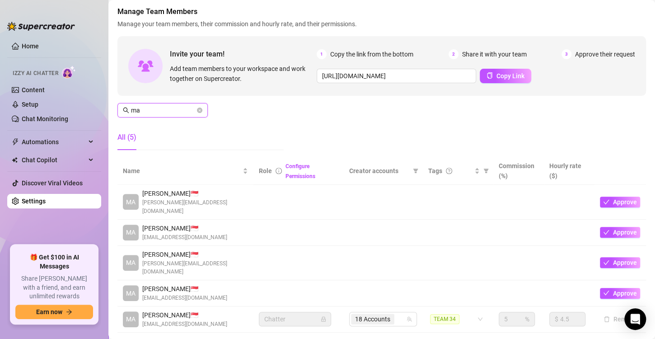
type input "m"
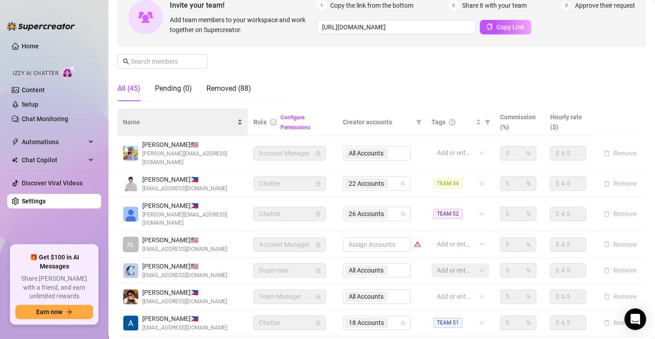
scroll to position [90, 0]
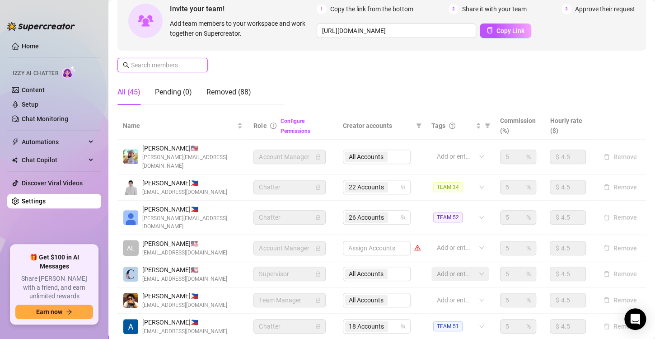
click at [153, 61] on input "text" at bounding box center [163, 65] width 64 height 10
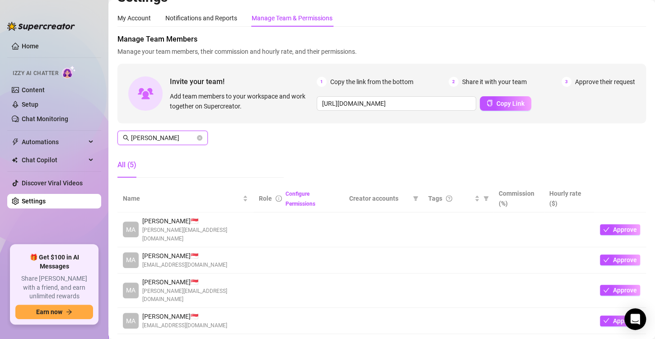
scroll to position [59, 0]
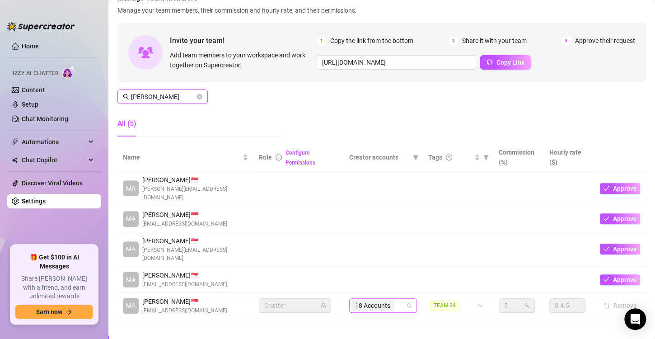
click at [379, 300] on span "18 Accounts" at bounding box center [372, 305] width 35 height 10
type input "[PERSON_NAME]"
type input "5"
click at [312, 318] on main "Settings My Account Notifications and Reports Manage Team & Permissions Profile…" at bounding box center [381, 149] width 546 height 416
click at [390, 125] on div "Manage Team Members Manage your team members, their commission and hourly rate,…" at bounding box center [381, 68] width 528 height 151
